Goal: Task Accomplishment & Management: Use online tool/utility

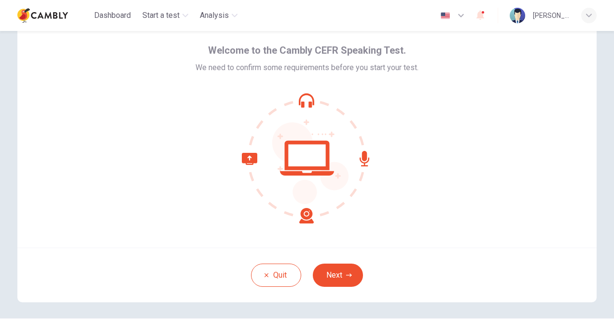
scroll to position [48, 0]
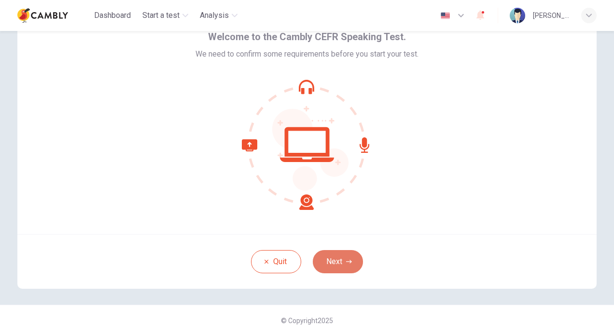
click at [341, 256] on button "Next" at bounding box center [338, 261] width 50 height 23
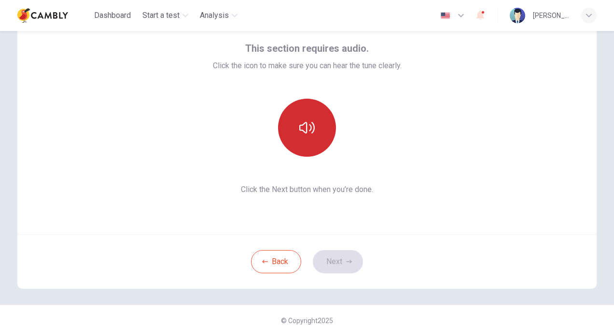
click at [311, 135] on icon "button" at bounding box center [307, 127] width 15 height 15
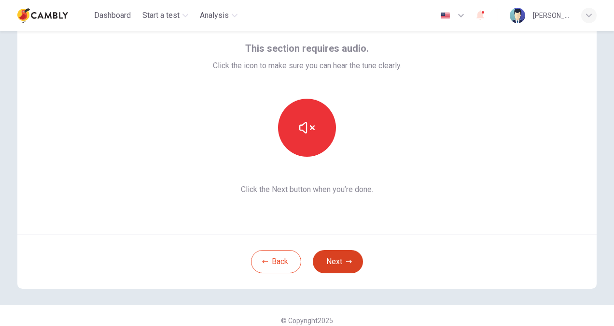
click at [349, 259] on icon "button" at bounding box center [349, 261] width 6 height 6
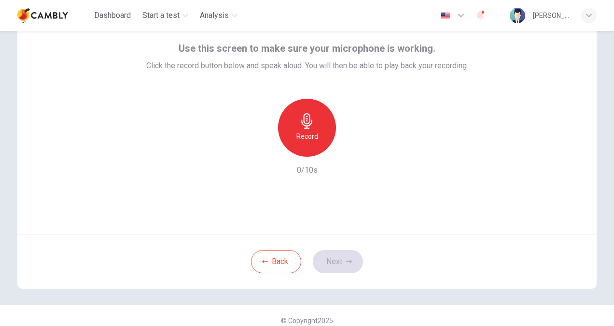
click at [321, 129] on div "Record" at bounding box center [307, 128] width 58 height 58
click at [346, 265] on button "Next" at bounding box center [338, 261] width 50 height 23
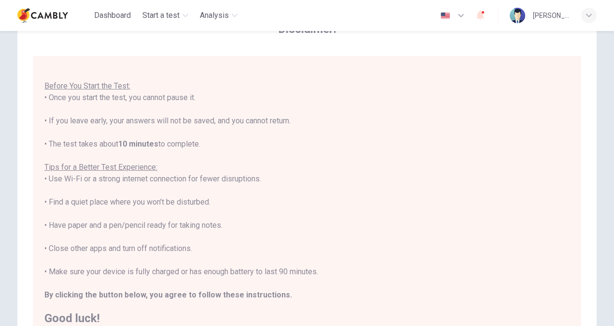
scroll to position [97, 0]
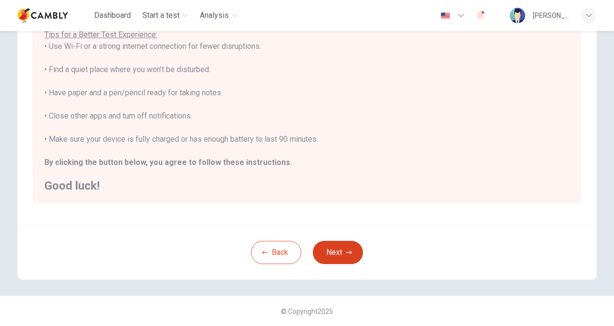
click at [335, 248] on button "Next" at bounding box center [338, 252] width 50 height 23
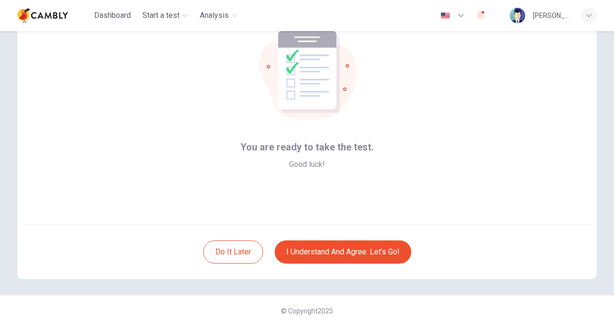
scroll to position [58, 0]
click at [341, 251] on button "I understand and agree. Let’s go!" at bounding box center [343, 251] width 137 height 23
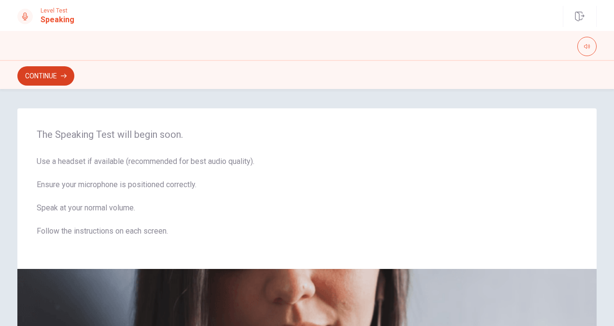
click at [60, 72] on button "Continue" at bounding box center [45, 75] width 57 height 19
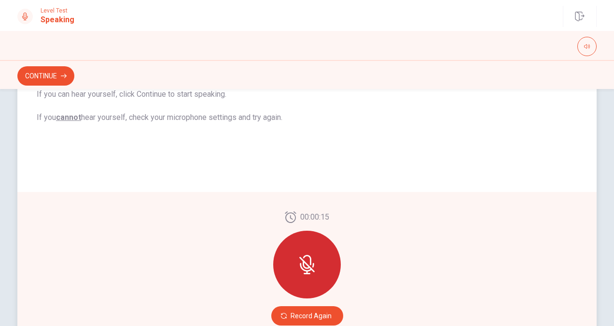
scroll to position [206, 0]
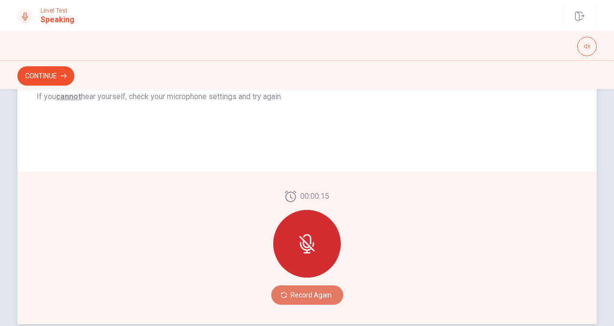
click at [311, 299] on button "Record Again" at bounding box center [307, 294] width 72 height 19
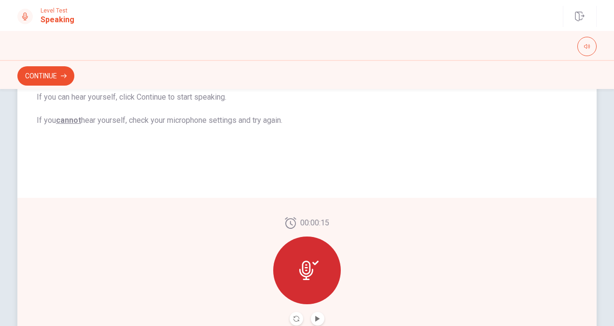
scroll to position [247, 0]
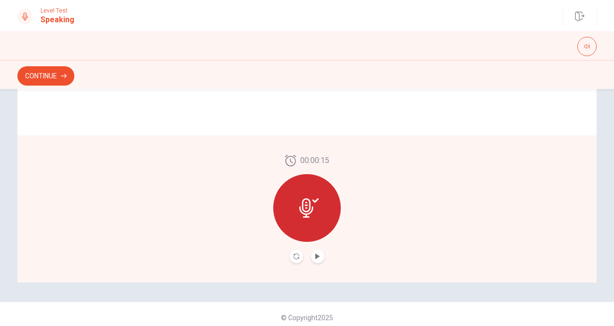
click at [312, 209] on icon at bounding box center [309, 207] width 19 height 19
click at [316, 254] on icon "Play Audio" at bounding box center [318, 256] width 6 height 6
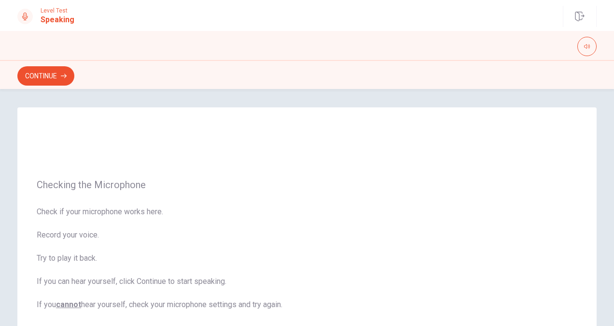
scroll to position [0, 0]
click at [57, 72] on button "Continue" at bounding box center [45, 75] width 57 height 19
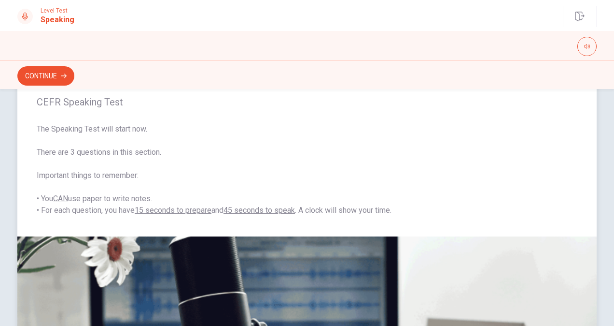
scroll to position [13, 0]
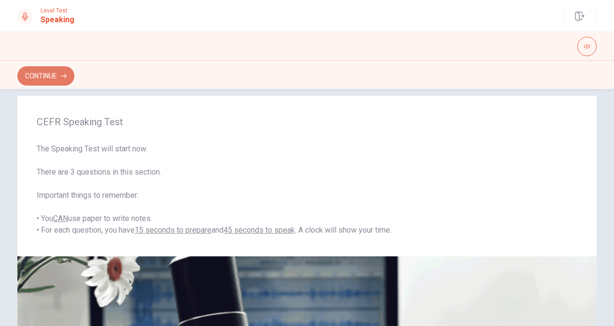
click at [59, 71] on button "Continue" at bounding box center [45, 75] width 57 height 19
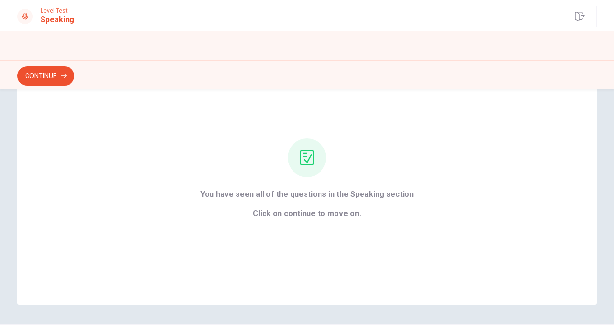
scroll to position [36, 0]
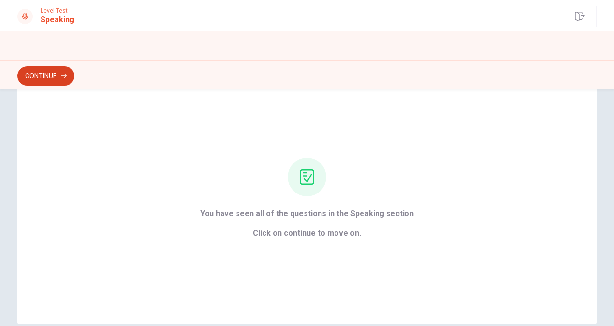
click at [43, 73] on button "Continue" at bounding box center [45, 75] width 57 height 19
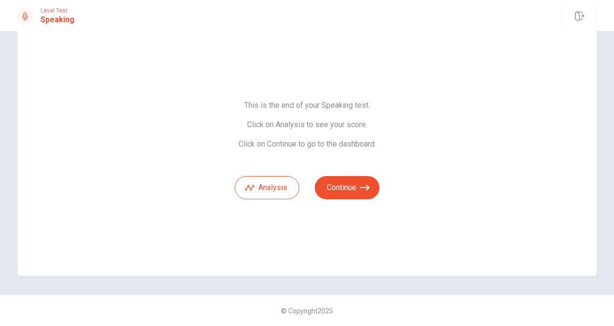
click at [340, 173] on div "Analysis Continue" at bounding box center [307, 181] width 145 height 35
click at [348, 188] on button "Continue" at bounding box center [347, 187] width 65 height 23
